Goal: Answer question/provide support: Share knowledge or assist other users

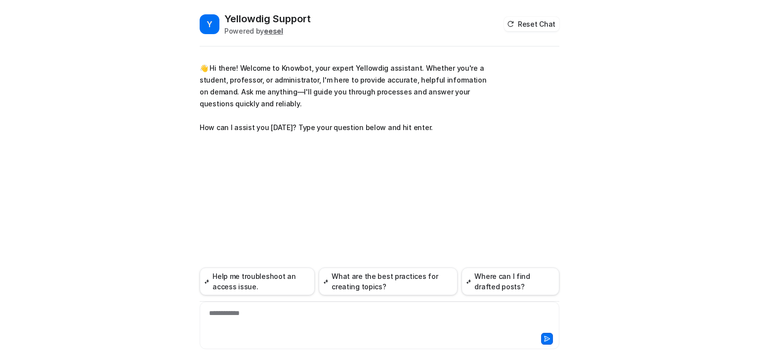
click at [243, 311] on div "**********" at bounding box center [379, 319] width 355 height 23
paste div
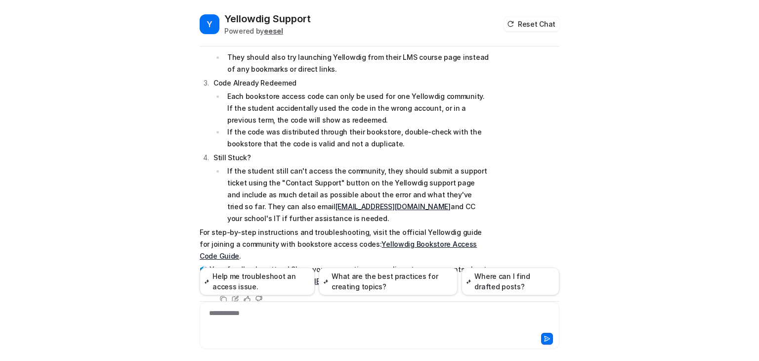
click at [567, 172] on div "Y Yellowdig Support Powered by eesel Reset Chat 👋 Hi there! Welcome to Knowbot,…" at bounding box center [379, 180] width 759 height 361
click at [306, 126] on li "If the code was distributed through their bookstore, double-check with the book…" at bounding box center [356, 138] width 264 height 24
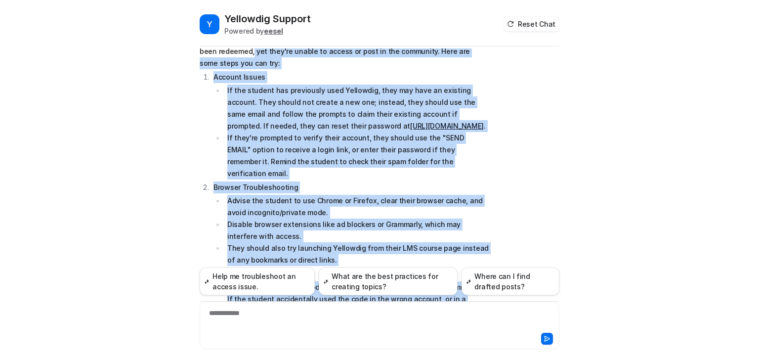
scroll to position [153, 0]
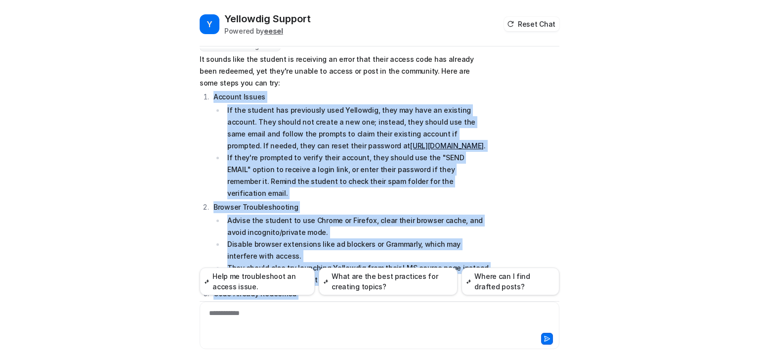
drag, startPoint x: 388, startPoint y: 153, endPoint x: 200, endPoint y: 96, distance: 196.0
click at [200, 96] on ol "Account Issues If the student has previously used Yellowdig, they may have an e…" at bounding box center [344, 263] width 289 height 344
copy ol "Account Issues If the student has previously used Yellowdig, they may have an e…"
